Goal: Navigation & Orientation: Go to known website

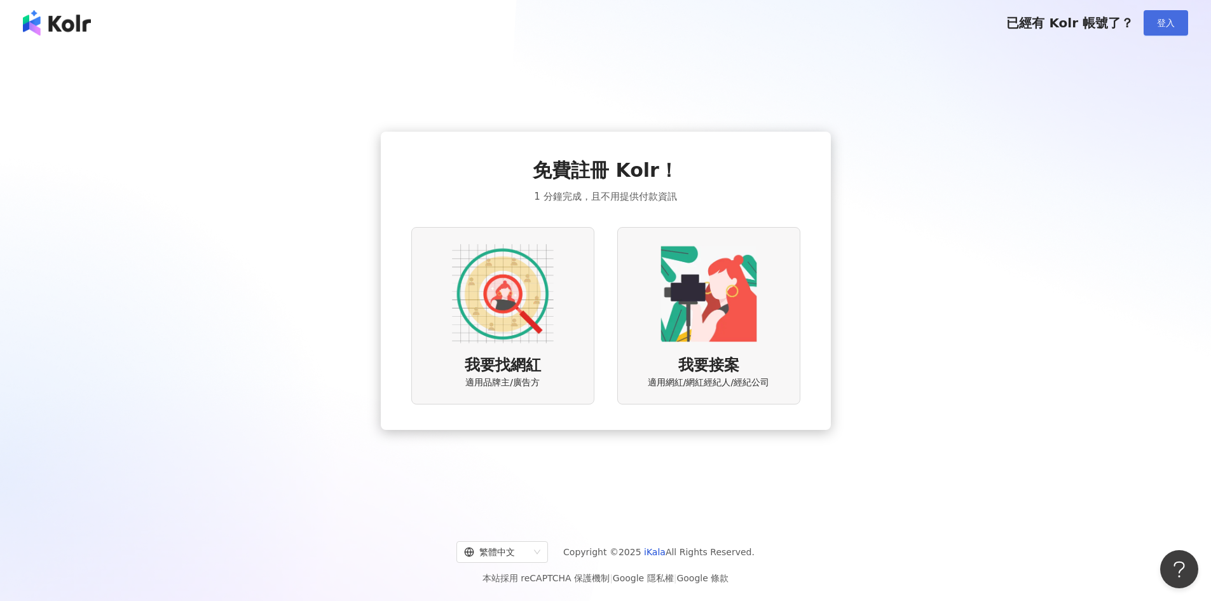
click at [1162, 18] on span "登入" at bounding box center [1166, 23] width 18 height 10
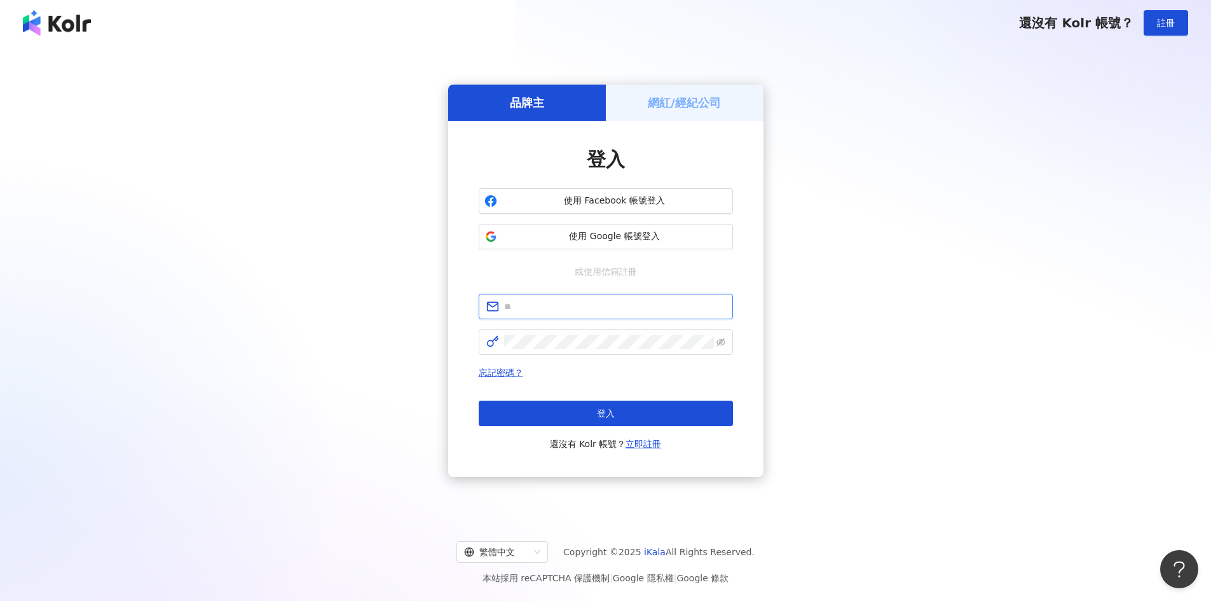
type input "**********"
click at [594, 425] on div "登入 還沒有 Kolr 帳號？ 立即註冊" at bounding box center [606, 426] width 254 height 51
click at [596, 417] on button "登入" at bounding box center [606, 413] width 254 height 25
